Goal: Information Seeking & Learning: Find specific fact

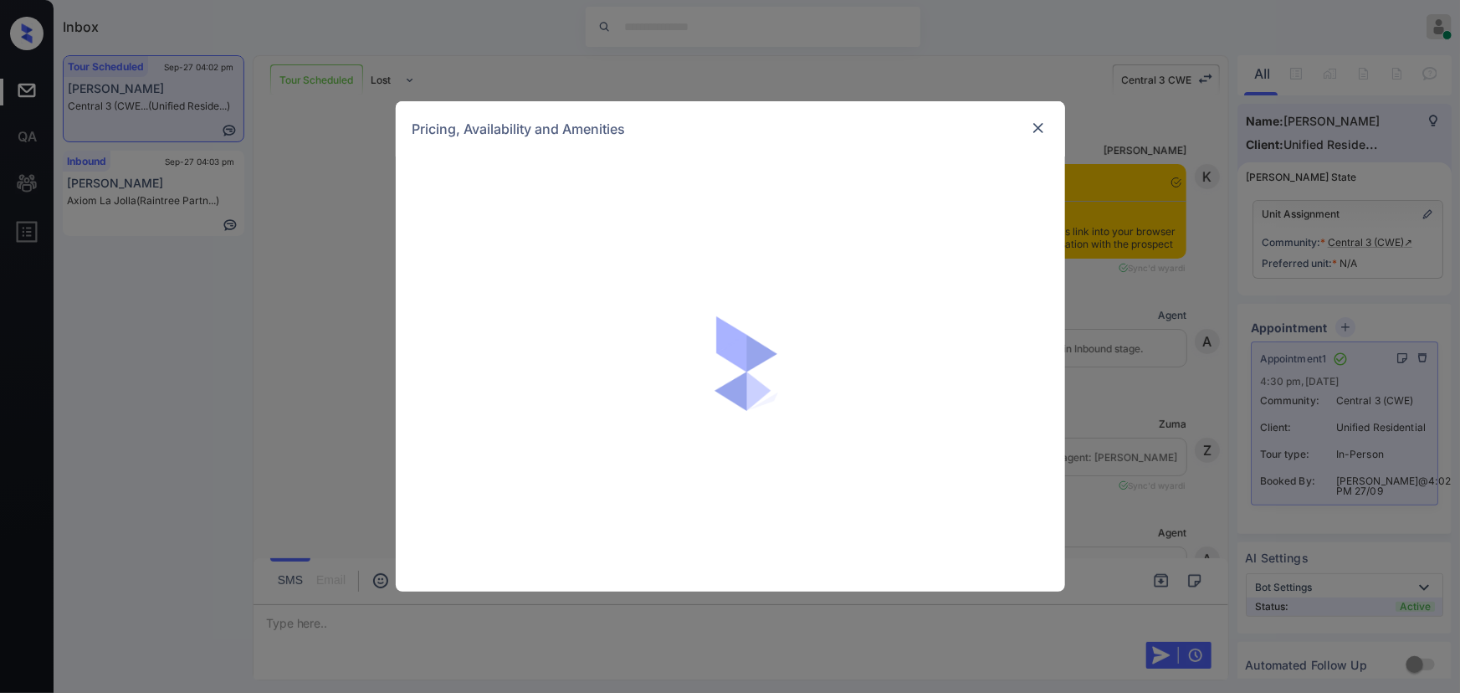
scroll to position [1901, 0]
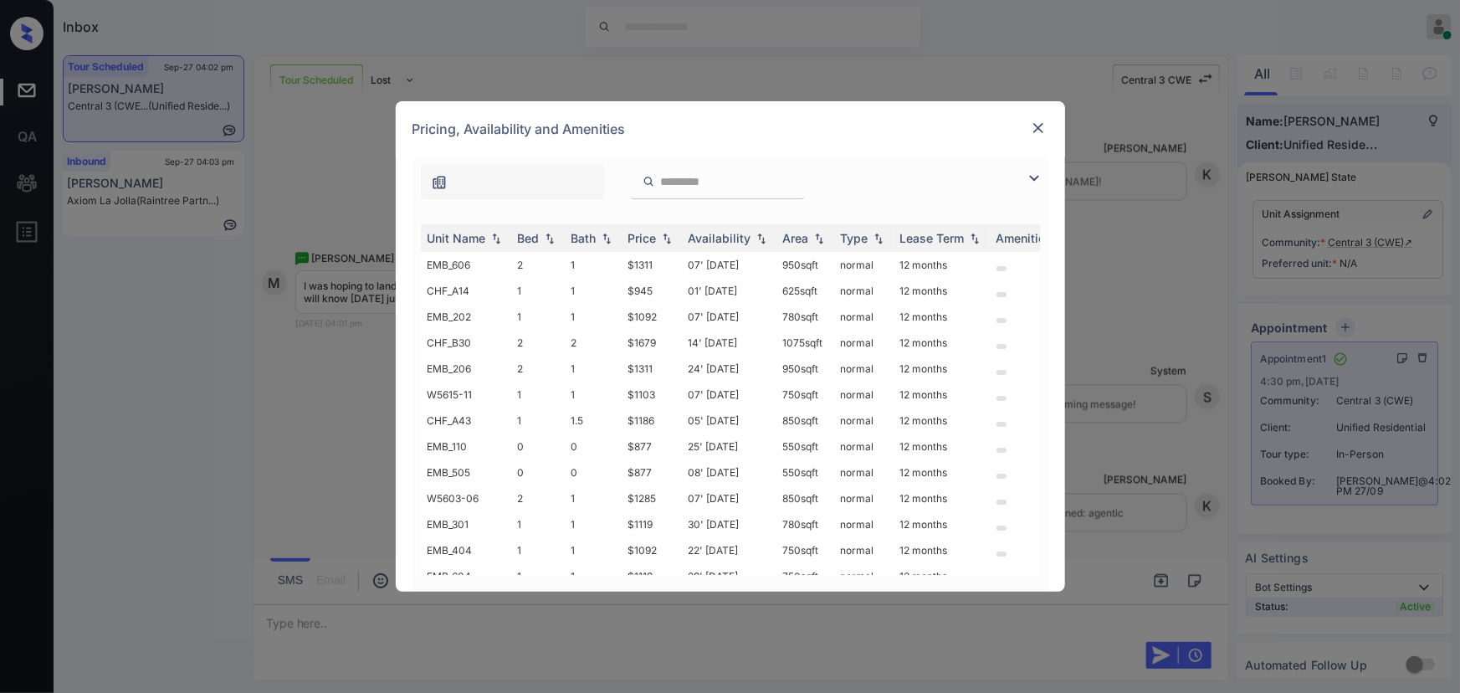
click at [1031, 174] on img at bounding box center [1034, 178] width 20 height 20
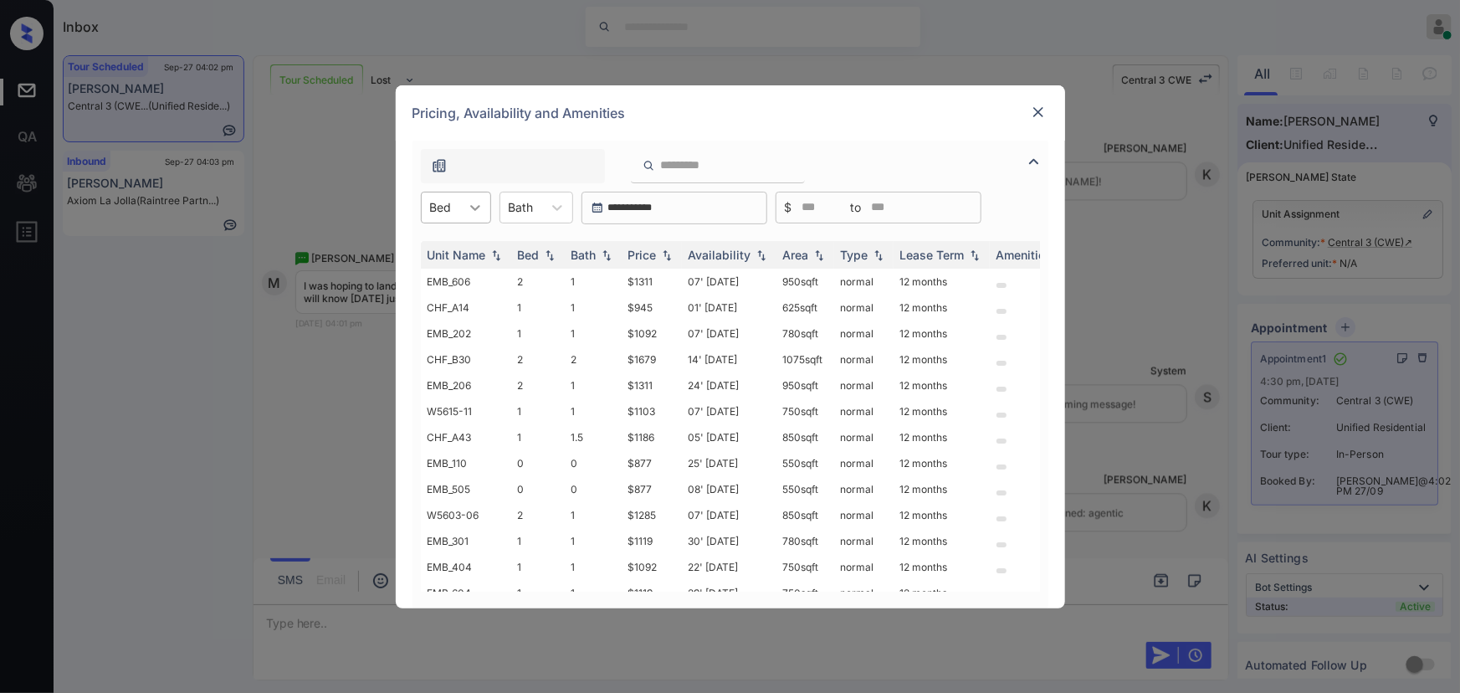
click at [474, 205] on icon at bounding box center [475, 207] width 17 height 17
click at [452, 251] on div "0" at bounding box center [456, 249] width 70 height 30
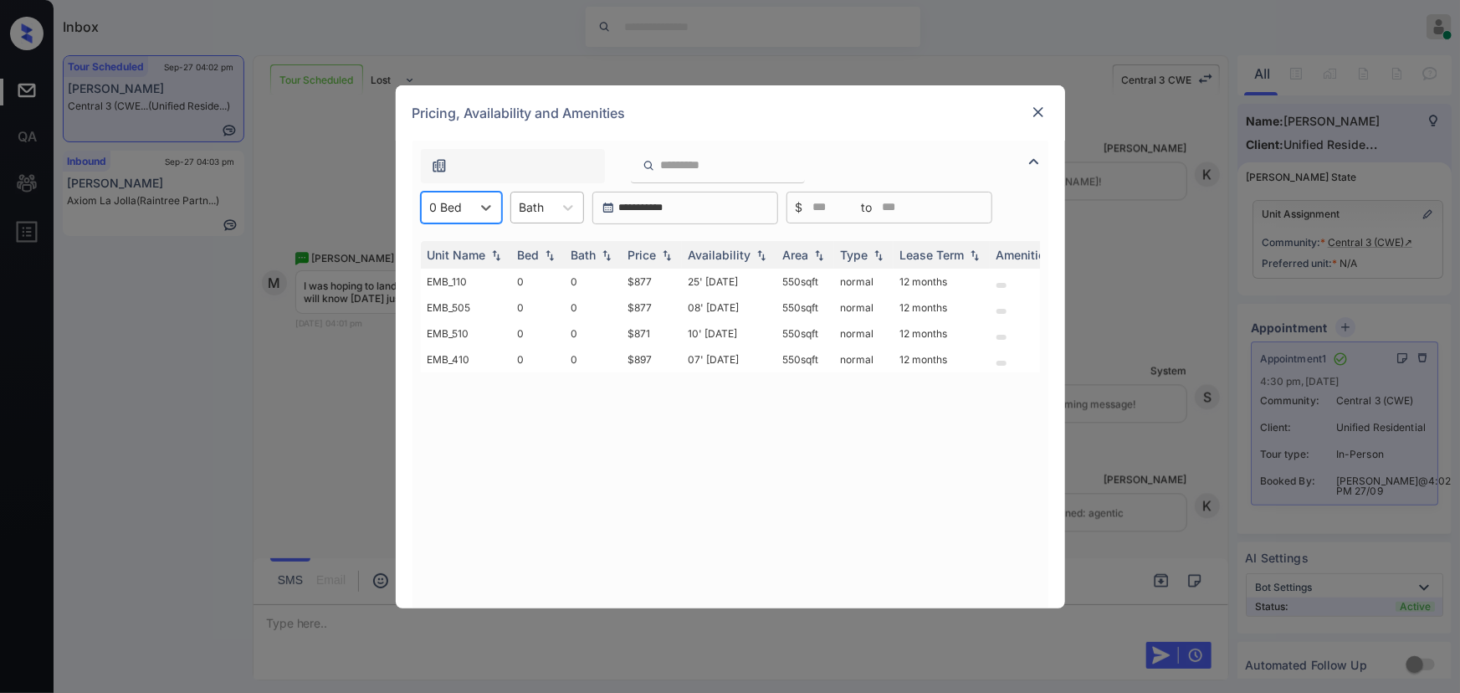
click at [549, 203] on div "Bath" at bounding box center [532, 207] width 42 height 24
drag, startPoint x: 543, startPoint y: 250, endPoint x: 551, endPoint y: 263, distance: 14.6
click at [543, 249] on div "0" at bounding box center [548, 249] width 74 height 30
click at [665, 257] on img at bounding box center [667, 255] width 17 height 12
click at [665, 256] on img at bounding box center [667, 255] width 17 height 13
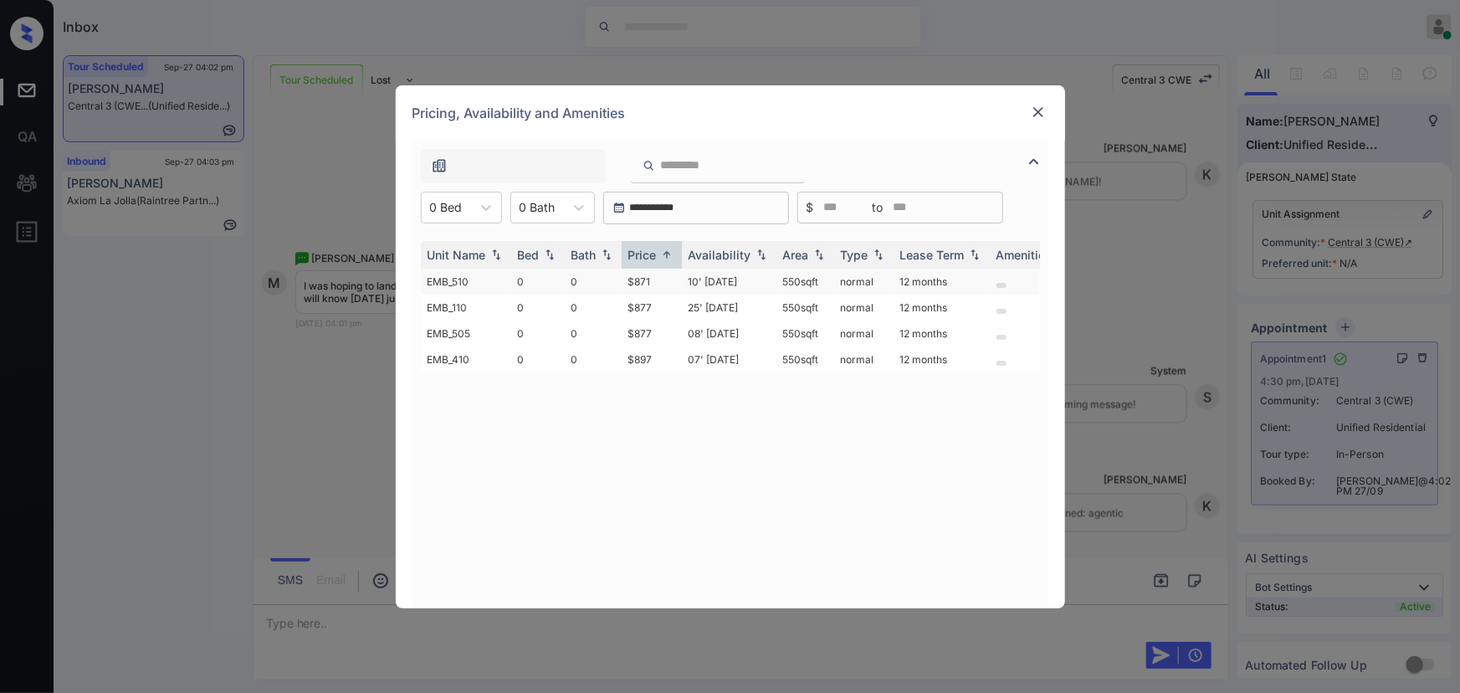
click at [656, 284] on td "$871" at bounding box center [652, 282] width 60 height 26
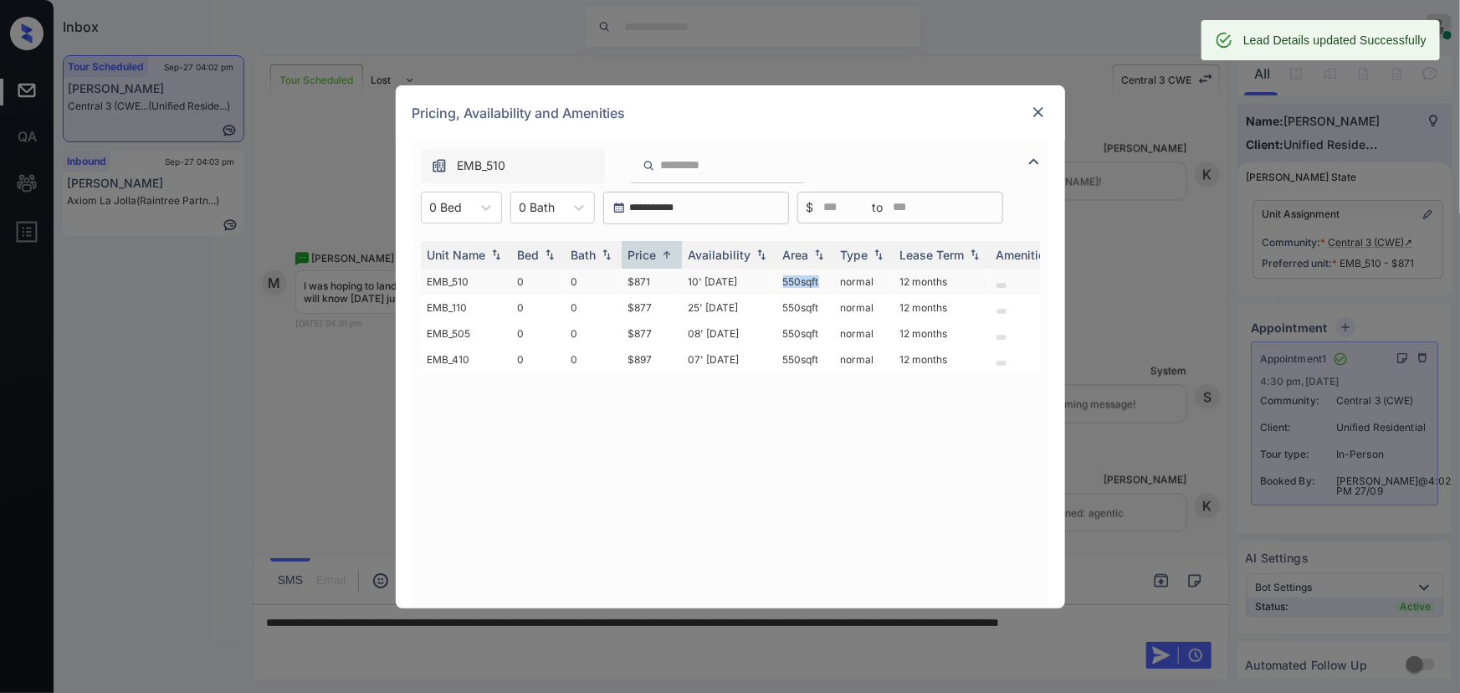
drag, startPoint x: 809, startPoint y: 278, endPoint x: 786, endPoint y: 280, distance: 23.5
click at [772, 282] on tr "EMB_510 0 0 $871 10' [DATE] 550 sqft normal 12 months" at bounding box center [858, 282] width 875 height 26
copy tr "550 sqft"
drag, startPoint x: 827, startPoint y: 276, endPoint x: 777, endPoint y: 281, distance: 49.6
click at [773, 281] on tr "EMB_510 0 0 $871 10' [DATE] 550 sqft normal 12 months" at bounding box center [858, 282] width 875 height 26
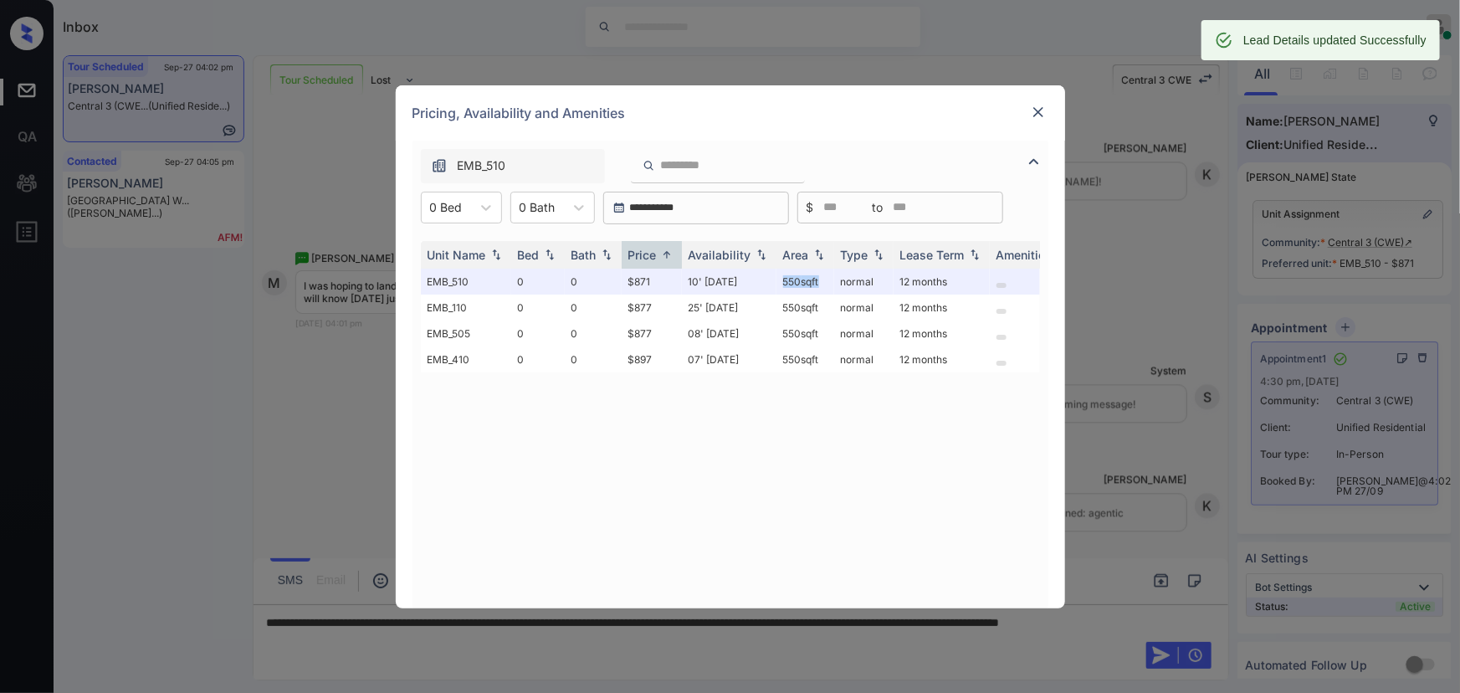
click at [1038, 109] on img at bounding box center [1038, 112] width 17 height 17
